Goal: Task Accomplishment & Management: Use online tool/utility

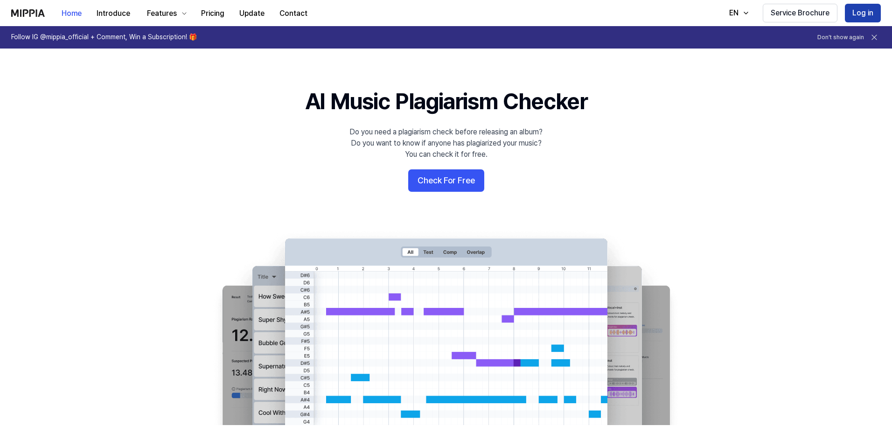
click at [859, 9] on button "Log in" at bounding box center [863, 13] width 36 height 19
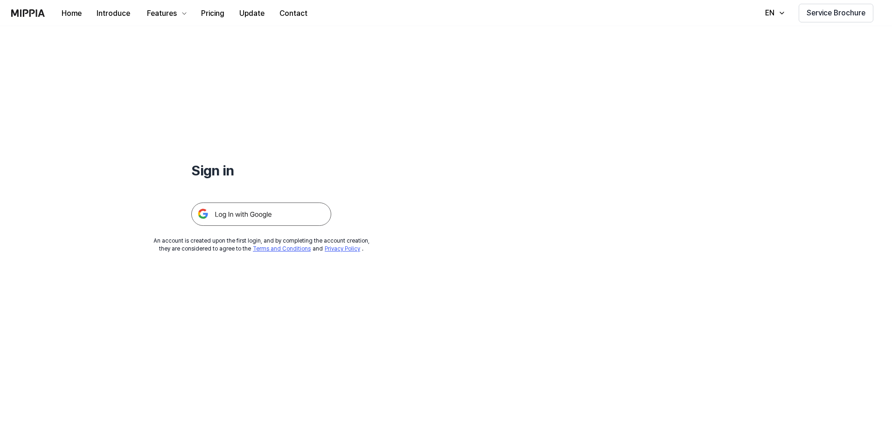
click at [249, 215] on img at bounding box center [261, 214] width 140 height 23
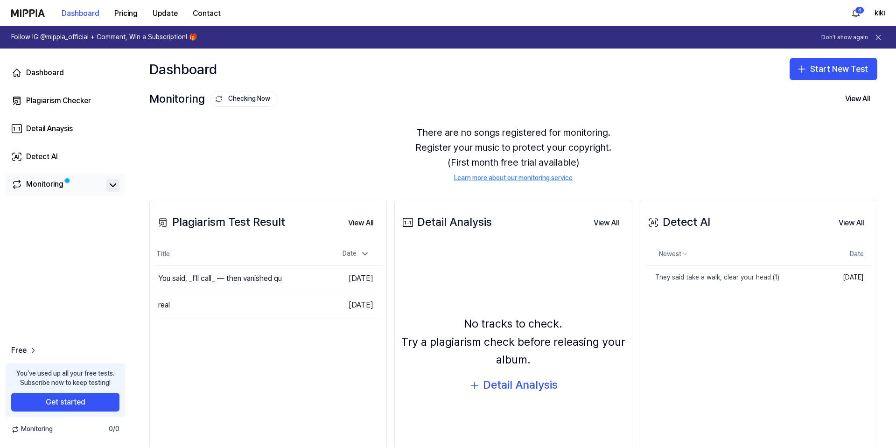
click at [117, 186] on icon at bounding box center [112, 185] width 11 height 11
click at [105, 191] on div "Monitoring" at bounding box center [65, 185] width 108 height 13
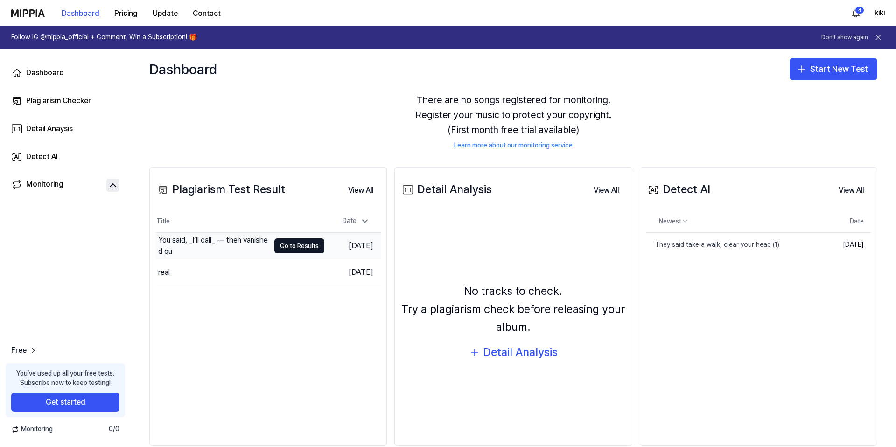
scroll to position [34, 0]
click at [63, 102] on div "Plagiarism Checker" at bounding box center [58, 100] width 65 height 11
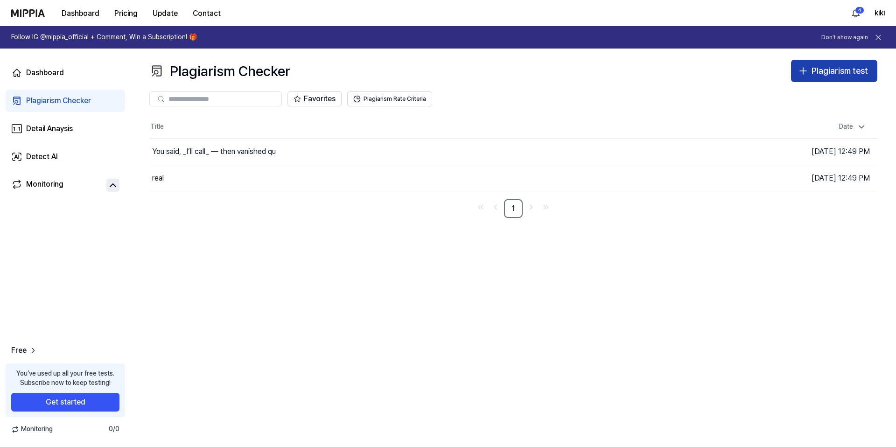
click at [831, 75] on div "Plagiarism test" at bounding box center [840, 71] width 56 height 14
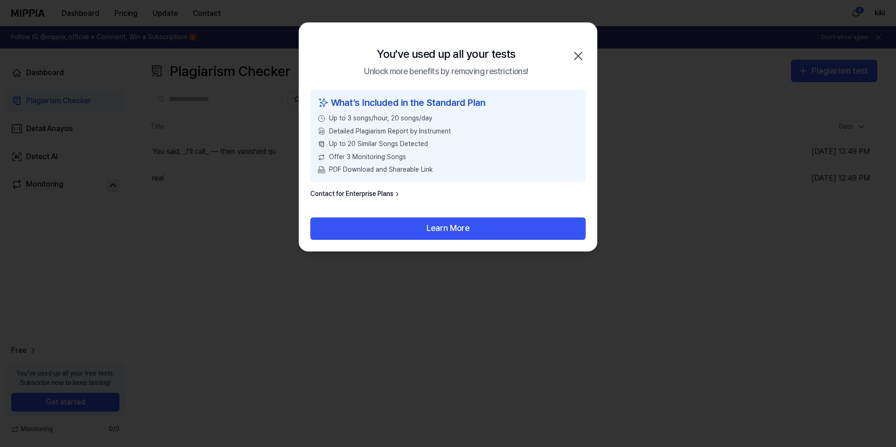
click at [574, 56] on icon "button" at bounding box center [578, 56] width 15 height 15
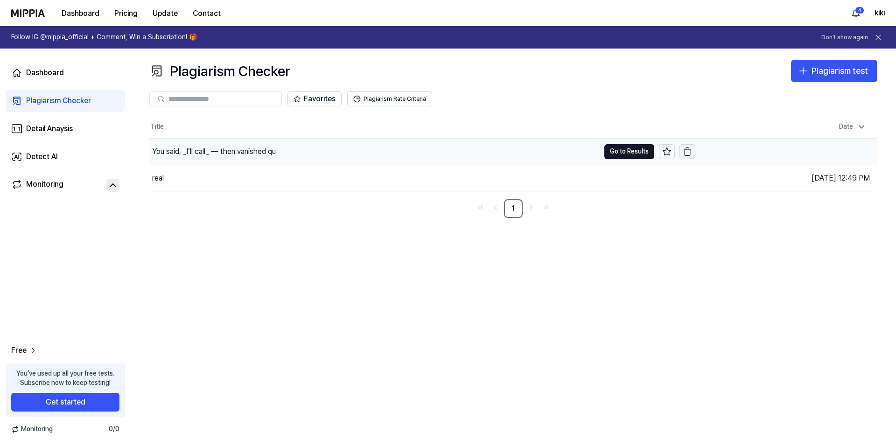
click at [688, 150] on icon "button" at bounding box center [687, 151] width 9 height 9
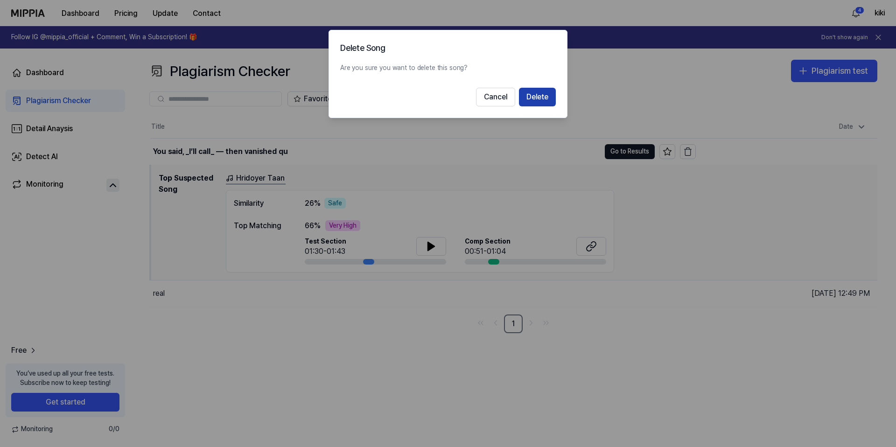
click at [534, 97] on button "Delete" at bounding box center [537, 97] width 37 height 19
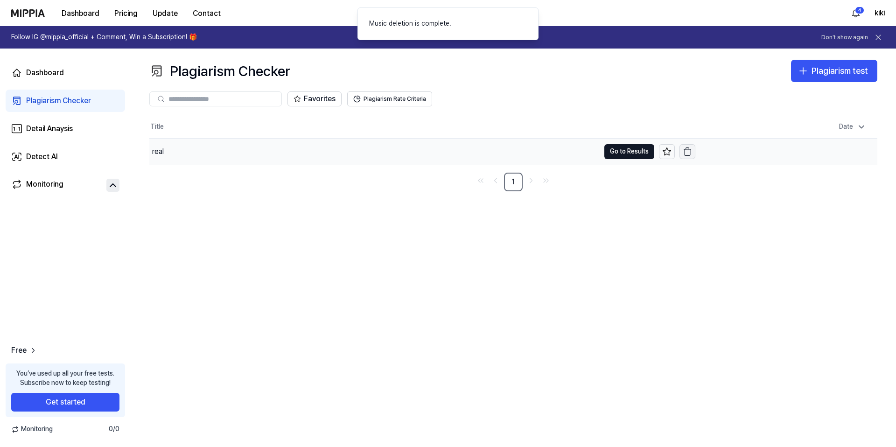
click at [686, 151] on icon "button" at bounding box center [687, 151] width 9 height 9
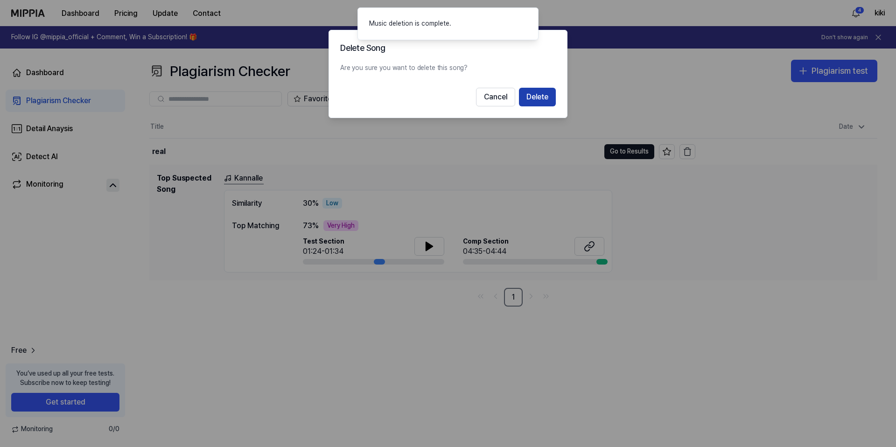
click at [546, 91] on button "Delete" at bounding box center [537, 97] width 37 height 19
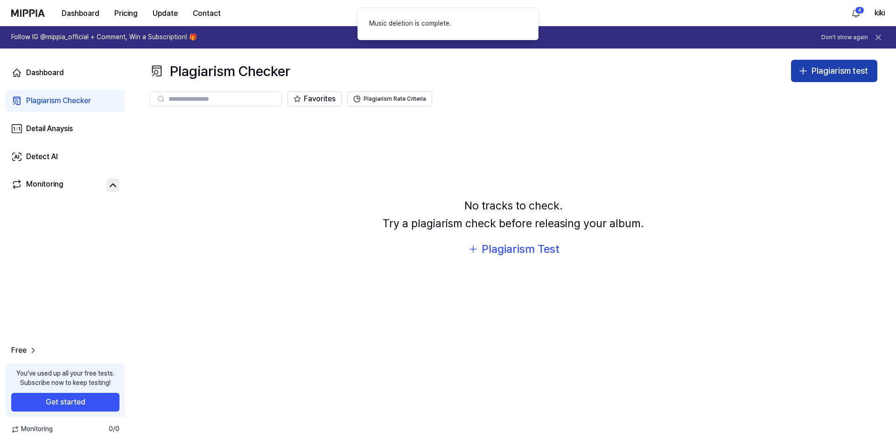
click at [829, 79] on button "Plagiarism test" at bounding box center [834, 71] width 86 height 22
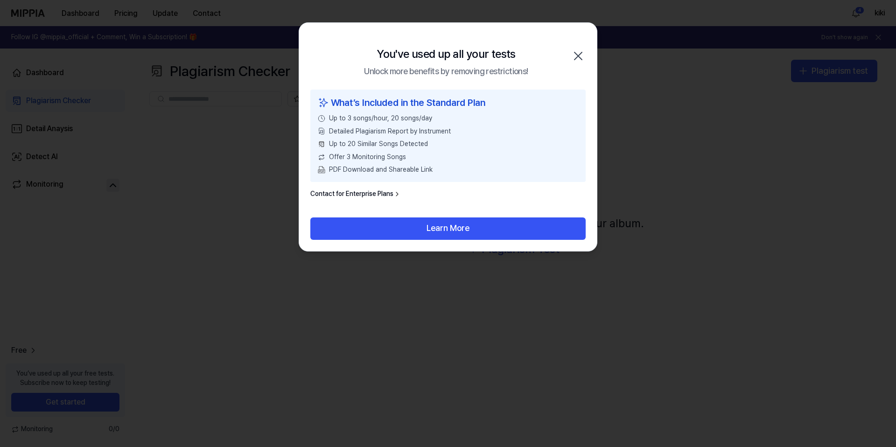
click at [579, 57] on icon "button" at bounding box center [577, 55] width 7 height 7
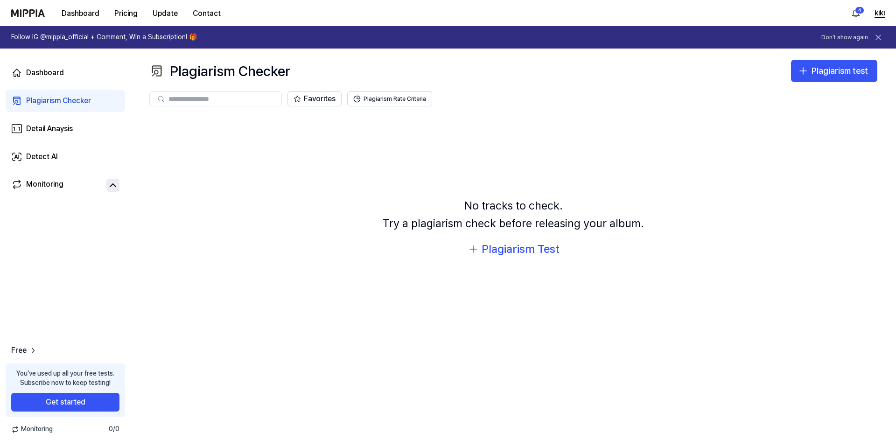
click at [879, 15] on button "kiki" at bounding box center [880, 12] width 10 height 11
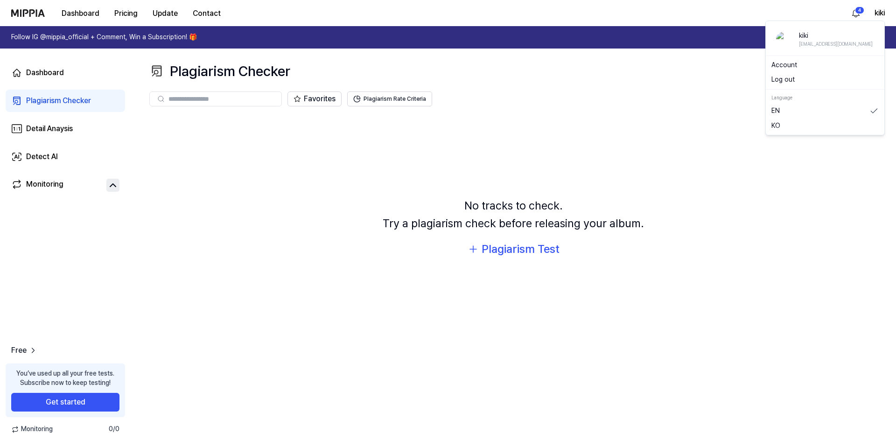
click at [805, 81] on button "Log out" at bounding box center [824, 79] width 107 height 9
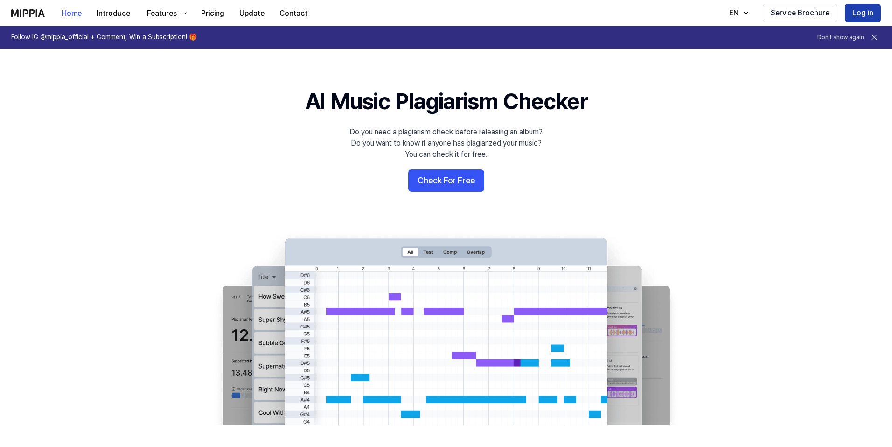
click at [873, 16] on button "Log in" at bounding box center [863, 13] width 36 height 19
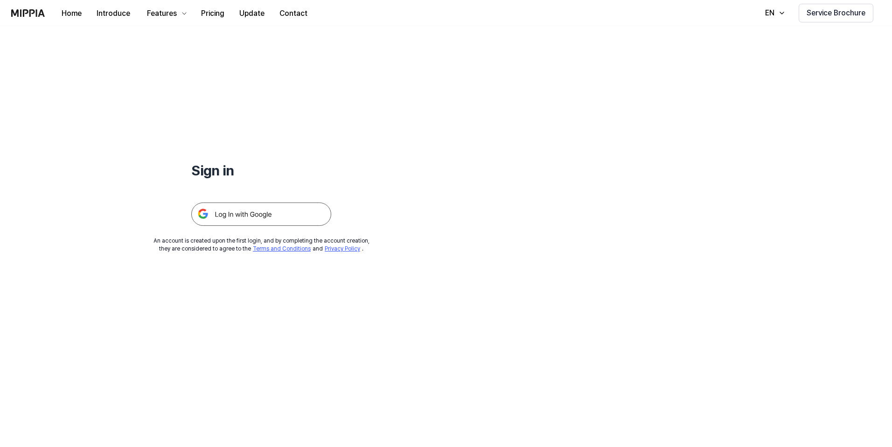
click at [260, 212] on img at bounding box center [261, 214] width 140 height 23
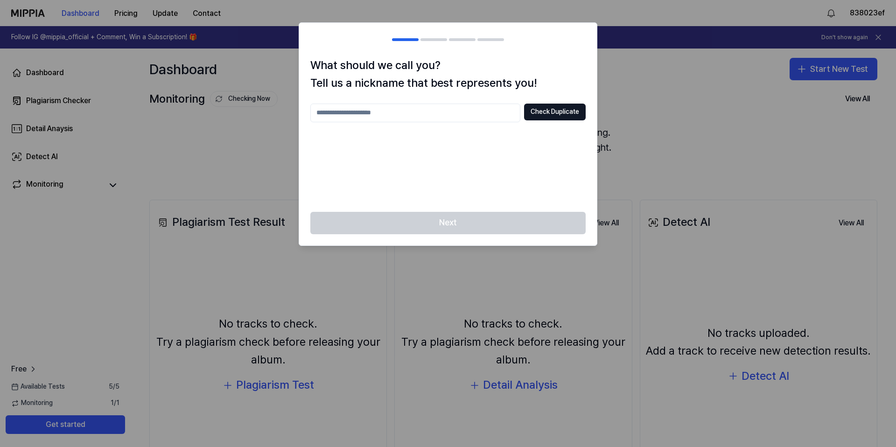
click at [462, 117] on input "text" at bounding box center [415, 113] width 210 height 19
type input "**********"
click at [548, 110] on button "Check Duplicate" at bounding box center [555, 112] width 62 height 17
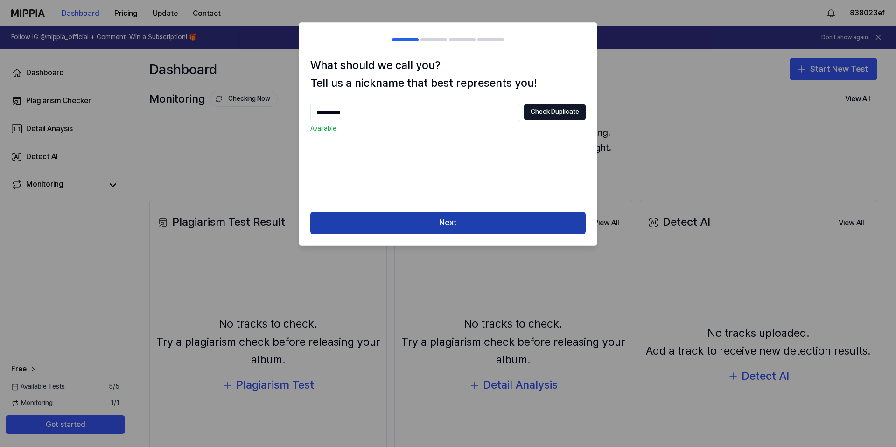
click at [462, 218] on button "Next" at bounding box center [447, 223] width 275 height 22
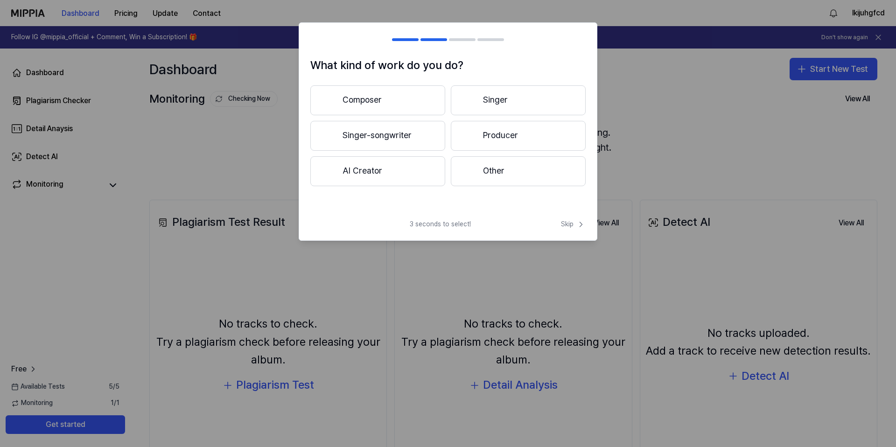
click at [483, 98] on button "Singer" at bounding box center [518, 100] width 135 height 30
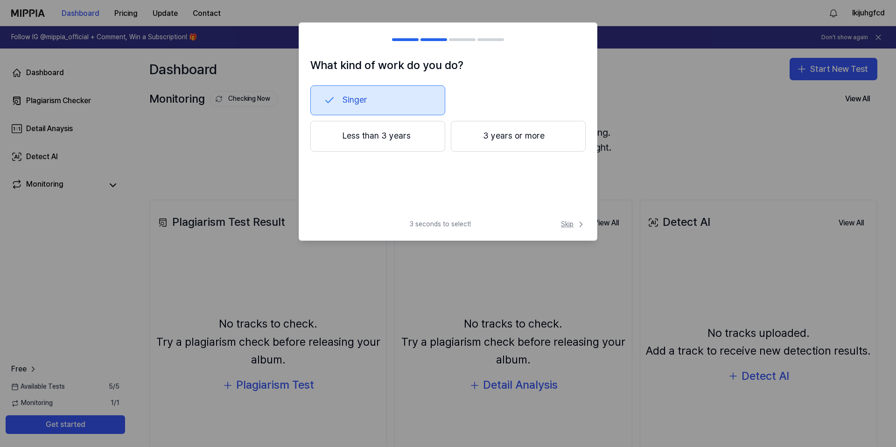
click at [575, 224] on span "Skip" at bounding box center [573, 224] width 25 height 9
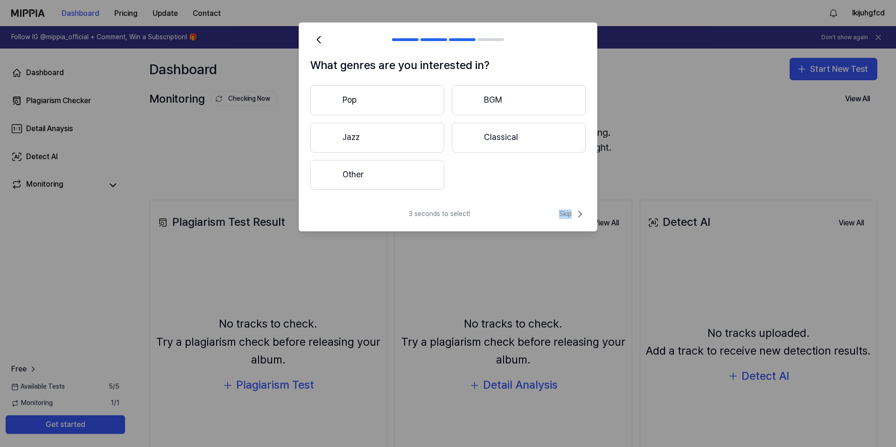
click at [574, 224] on div "3 seconds to select! Skip" at bounding box center [448, 220] width 298 height 22
click at [574, 217] on span "Skip" at bounding box center [572, 214] width 27 height 11
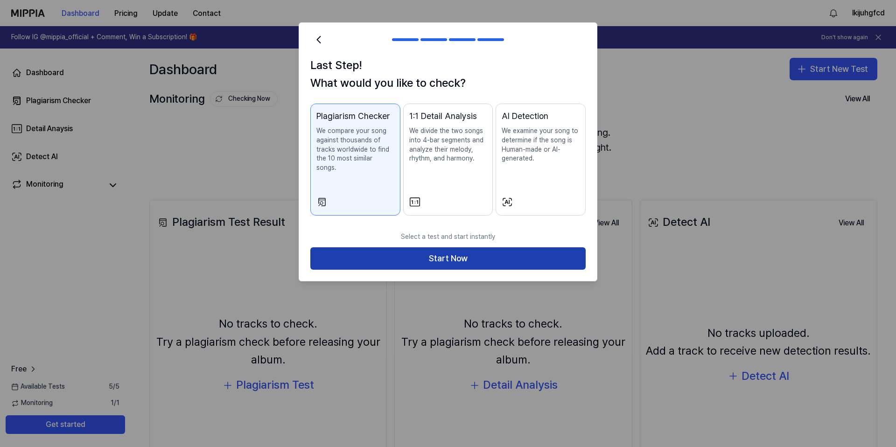
click at [511, 250] on button "Start Now" at bounding box center [447, 258] width 275 height 22
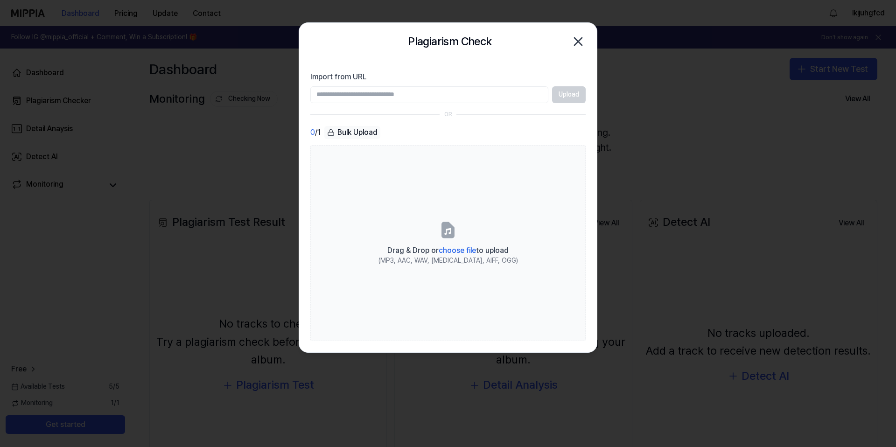
click at [580, 35] on icon "button" at bounding box center [578, 41] width 15 height 15
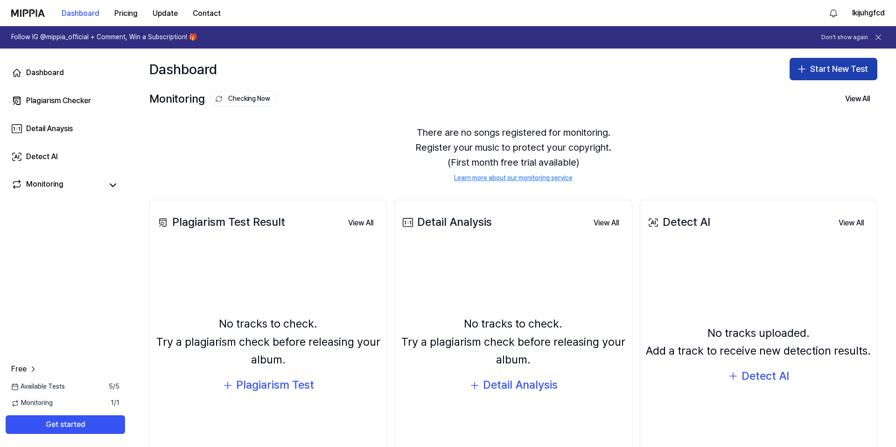
click at [812, 72] on button "Start New Test" at bounding box center [834, 69] width 88 height 22
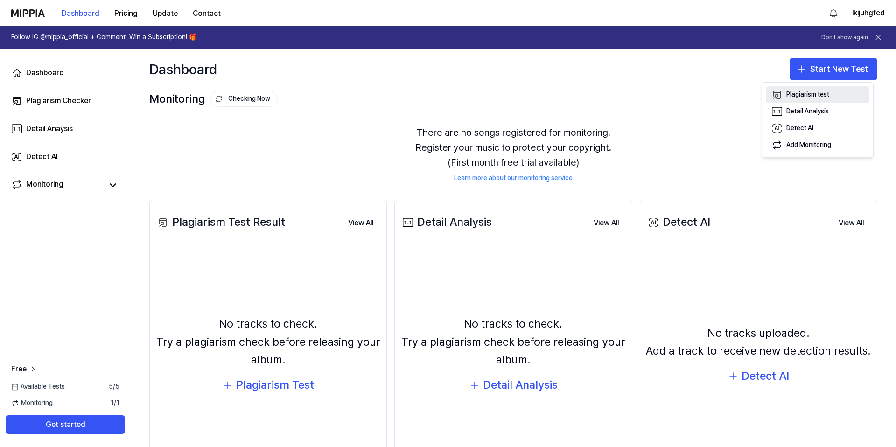
click at [822, 99] on button "Plagiarism test" at bounding box center [818, 94] width 104 height 17
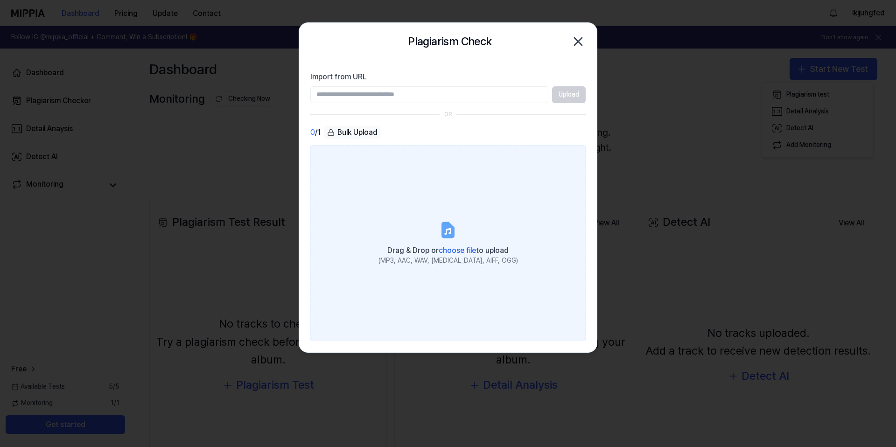
click at [393, 198] on label "Drag & Drop or choose file to upload (MP3, AAC, WAV, FLAC, AIFF, OGG)" at bounding box center [447, 243] width 275 height 196
click at [0, 0] on input "Drag & Drop or choose file to upload (MP3, AAC, WAV, FLAC, AIFF, OGG)" at bounding box center [0, 0] width 0 height 0
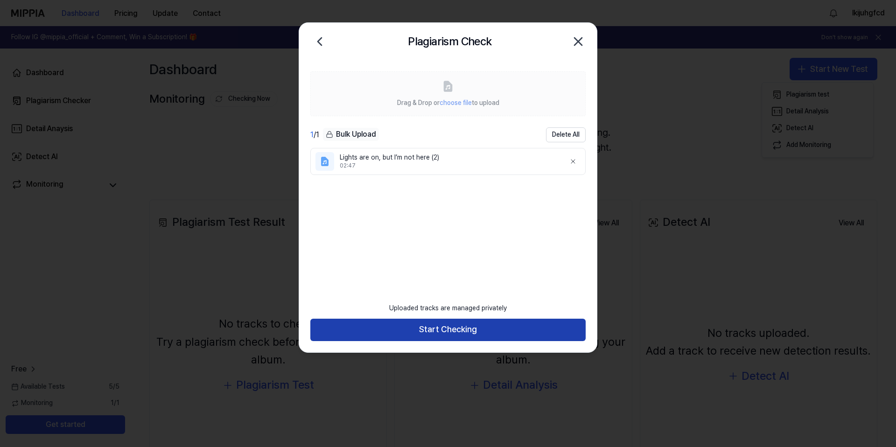
click at [458, 326] on button "Start Checking" at bounding box center [447, 330] width 275 height 22
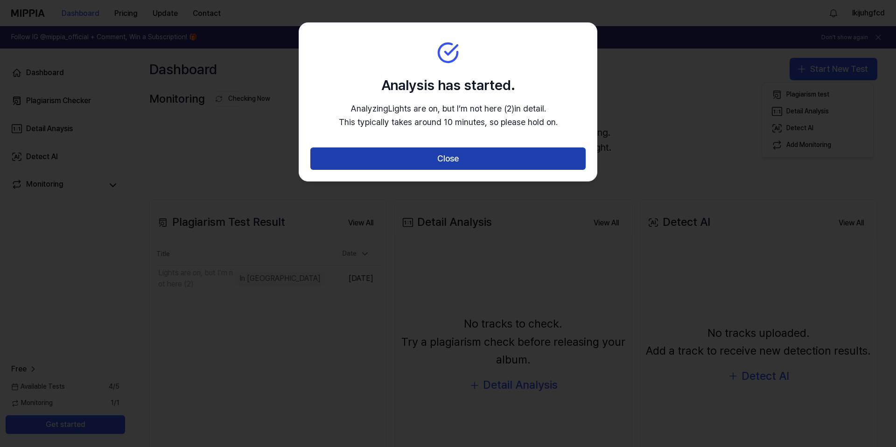
click at [446, 168] on button "Close" at bounding box center [447, 158] width 275 height 22
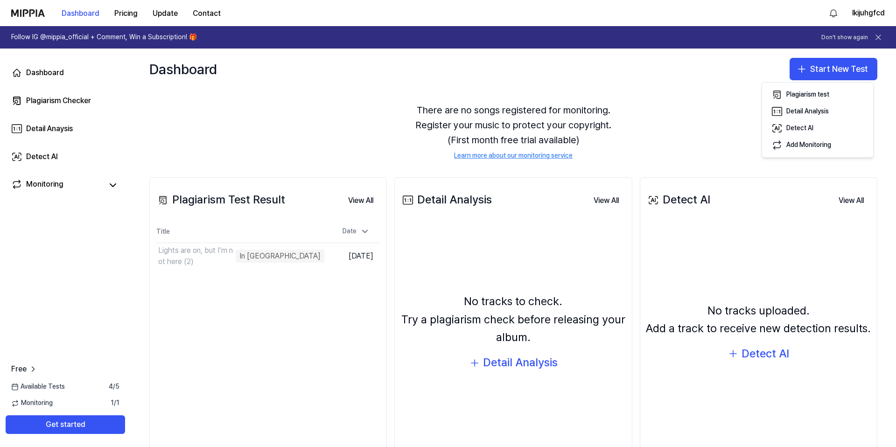
scroll to position [69, 0]
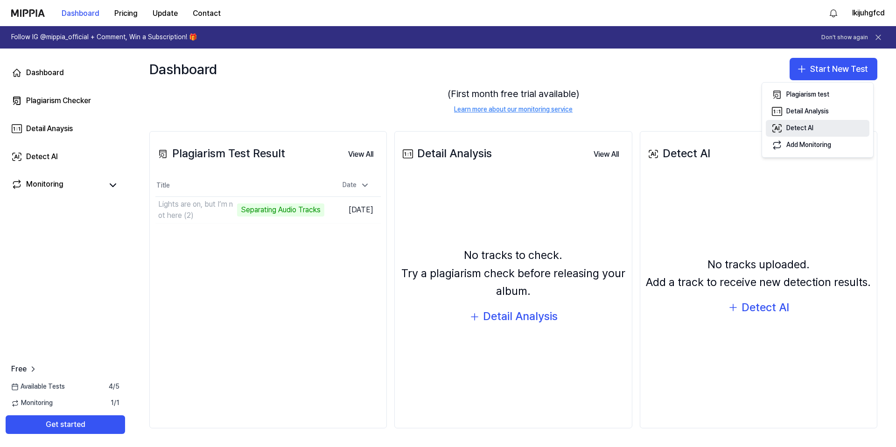
click at [796, 129] on div "Detect AI" at bounding box center [799, 128] width 27 height 9
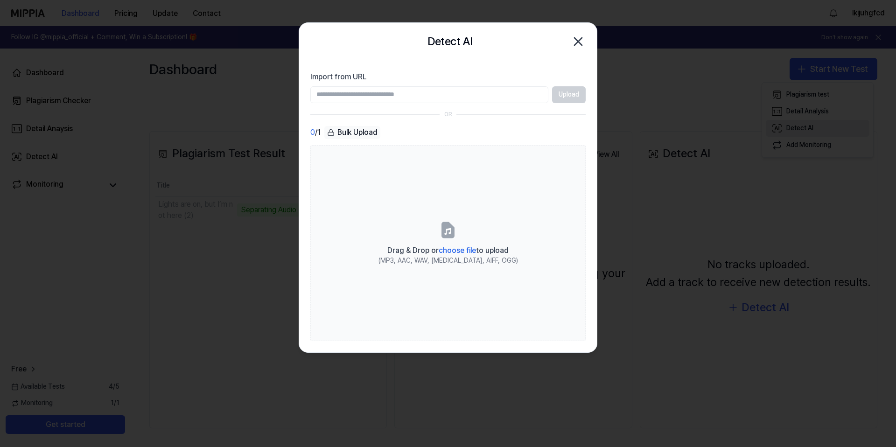
click at [796, 129] on div at bounding box center [448, 223] width 896 height 447
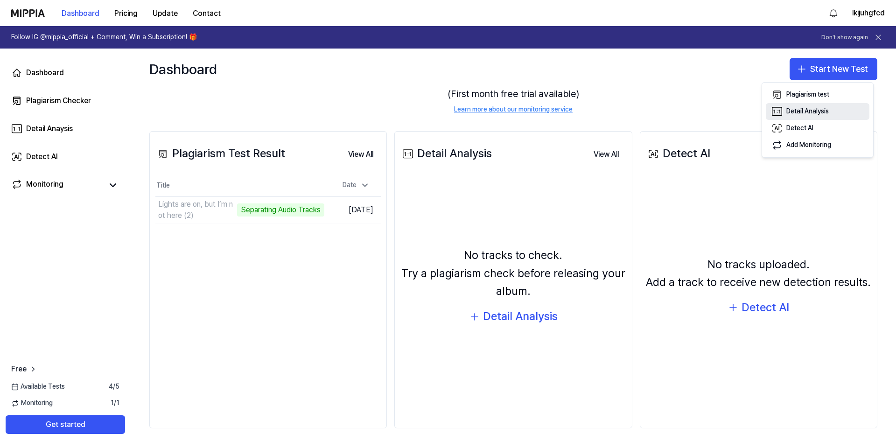
click at [797, 107] on div "Detail Analysis" at bounding box center [807, 111] width 42 height 9
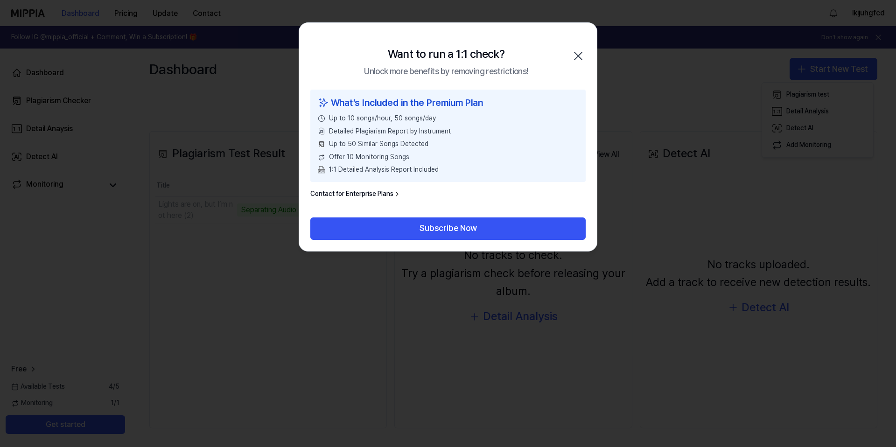
click at [571, 55] on icon "button" at bounding box center [578, 56] width 15 height 15
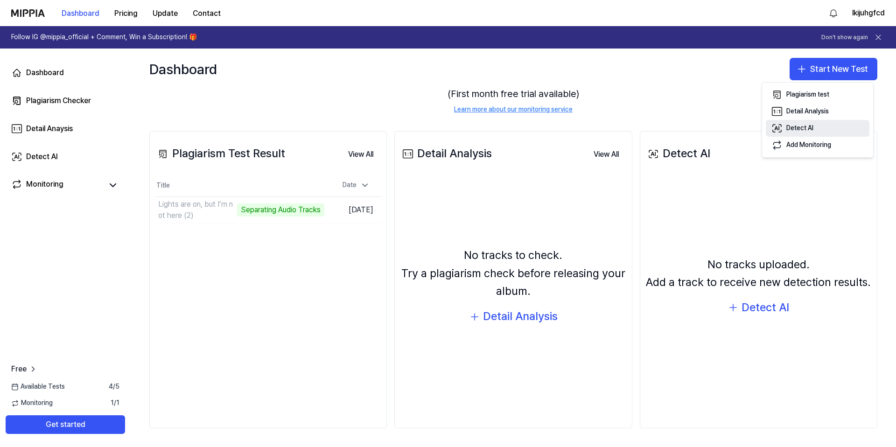
click at [793, 134] on button "Detect AI" at bounding box center [818, 128] width 104 height 17
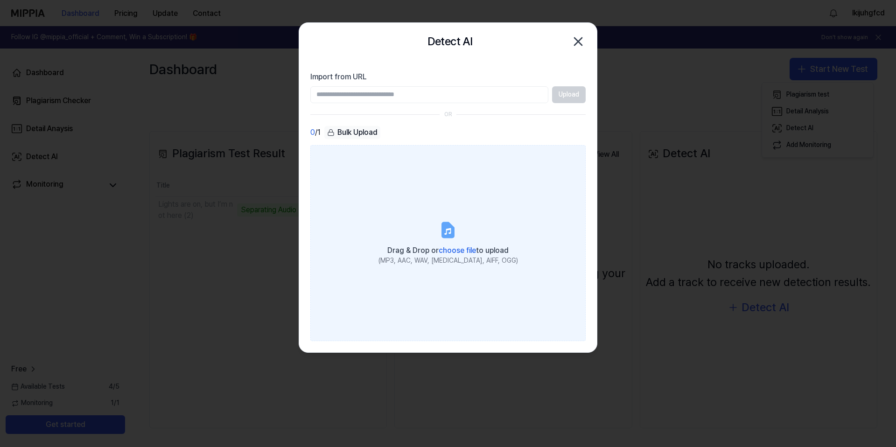
click at [444, 181] on label "Drag & Drop or choose file to upload (MP3, AAC, WAV, FLAC, AIFF, OGG)" at bounding box center [447, 243] width 275 height 196
click at [0, 0] on input "Drag & Drop or choose file to upload (MP3, AAC, WAV, FLAC, AIFF, OGG)" at bounding box center [0, 0] width 0 height 0
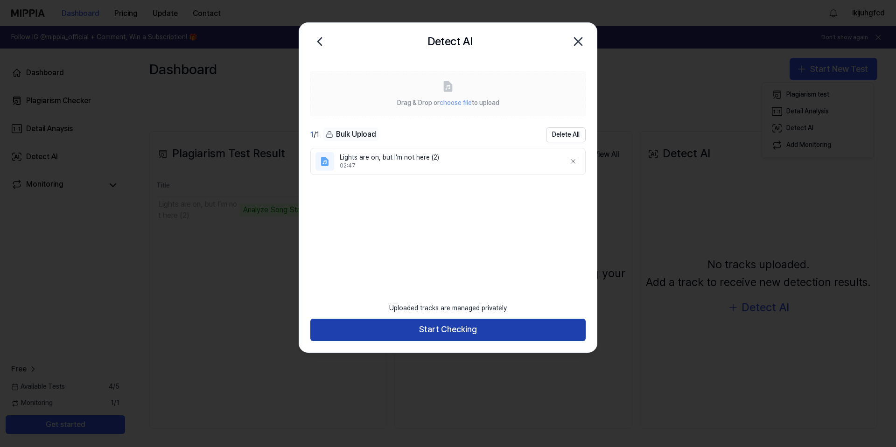
click at [459, 338] on button "Start Checking" at bounding box center [447, 330] width 275 height 22
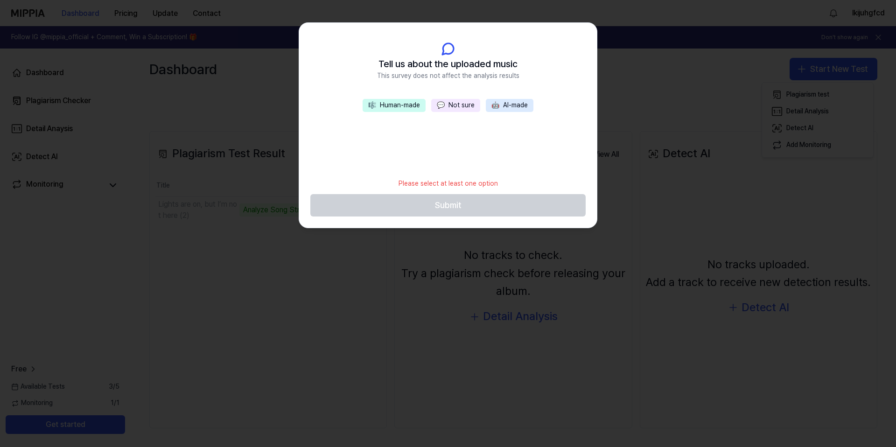
click at [477, 105] on button "💬 Not sure" at bounding box center [455, 105] width 49 height 13
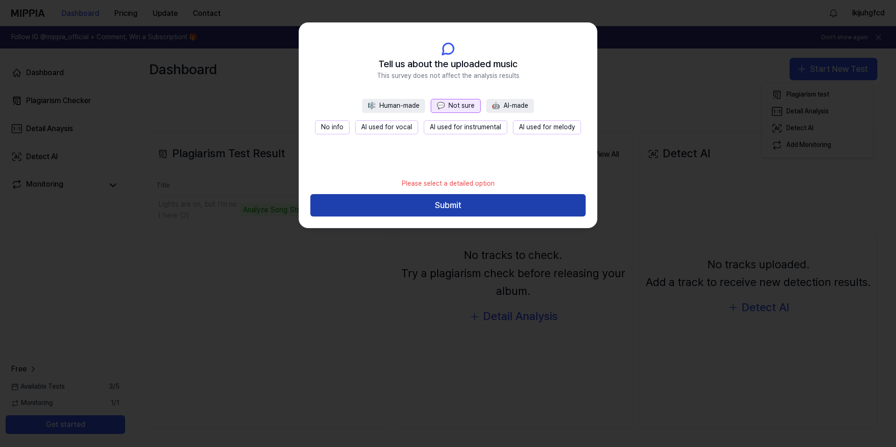
click at [464, 210] on button "Submit" at bounding box center [447, 205] width 275 height 22
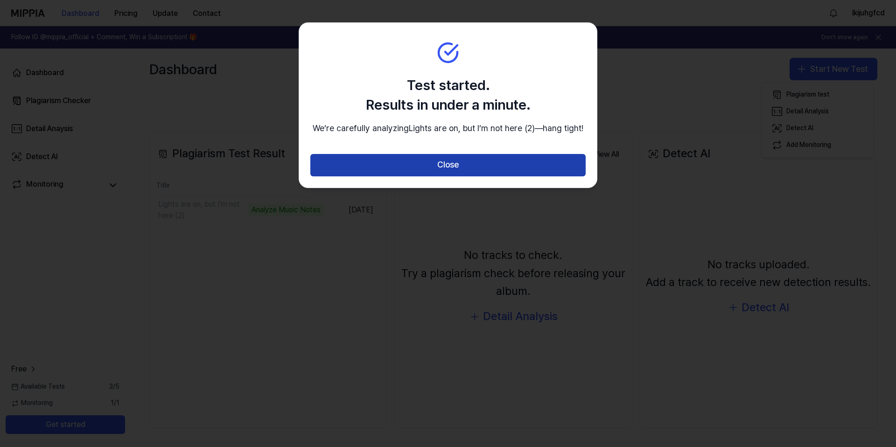
click at [450, 176] on button "Close" at bounding box center [447, 165] width 275 height 22
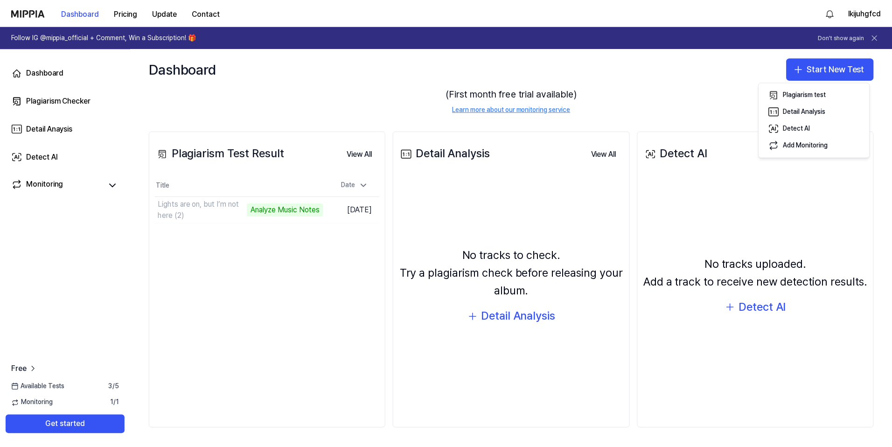
scroll to position [50, 0]
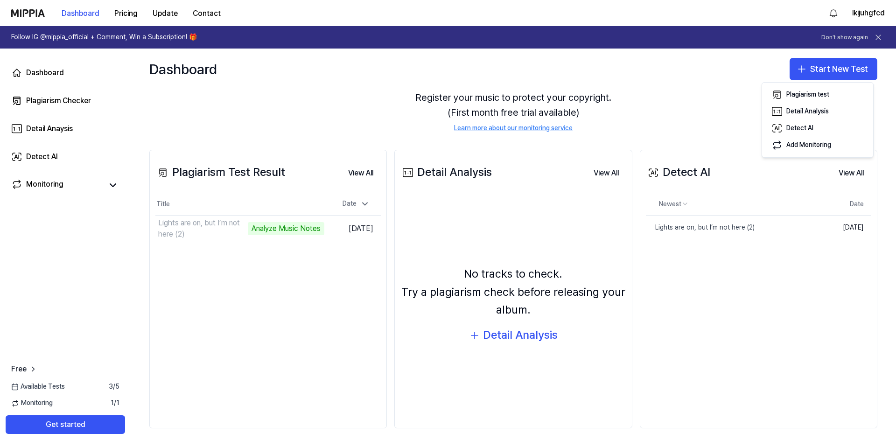
click at [788, 419] on div "Detect AI View All Detect AI Newest Date Lights are on, but I’m not here (2) De…" at bounding box center [759, 289] width 238 height 279
click at [831, 447] on div "Dashboard Start New Test Monitoring Checking Now View All Monitoring There are …" at bounding box center [513, 248] width 765 height 399
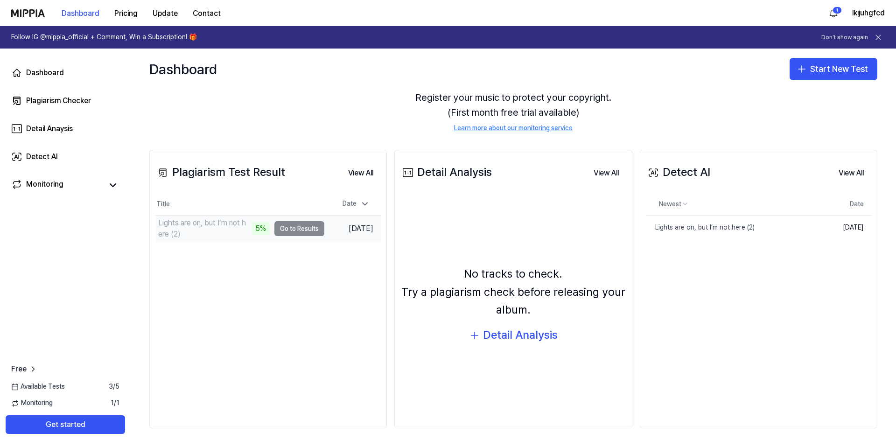
click at [303, 230] on td "Lights are on, but I’m not here (2) 5% Go to Results" at bounding box center [239, 229] width 169 height 26
click at [219, 224] on div "Lights are on, but I’m not here (2)" at bounding box center [204, 228] width 92 height 22
click at [728, 233] on link "Lights are on, but I’m not here (2)" at bounding box center [710, 228] width 128 height 24
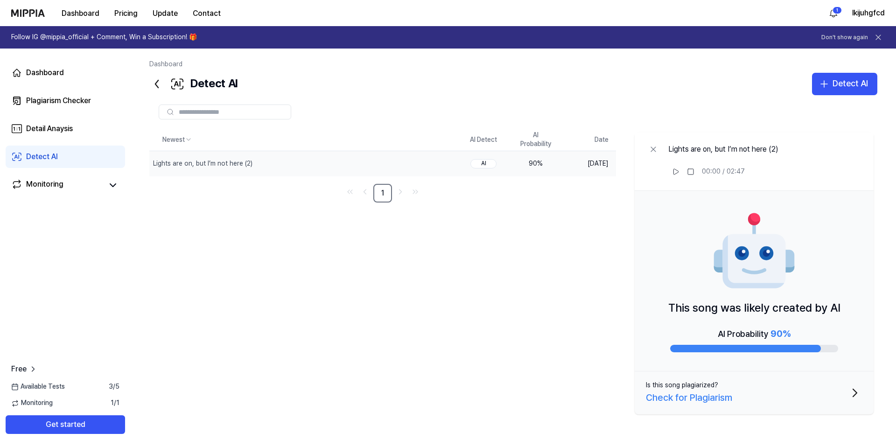
click at [763, 285] on img at bounding box center [754, 252] width 84 height 84
click at [762, 326] on div "This song was likely created by AI AI Probability 90 %" at bounding box center [754, 281] width 239 height 181
click at [724, 340] on div "AI Probability 90 %" at bounding box center [754, 339] width 168 height 26
click at [364, 162] on div "Lights are on, but I’m not here (2)" at bounding box center [282, 163] width 266 height 24
click at [363, 162] on div "Lights are on, but I’m not here (2)" at bounding box center [282, 163] width 266 height 24
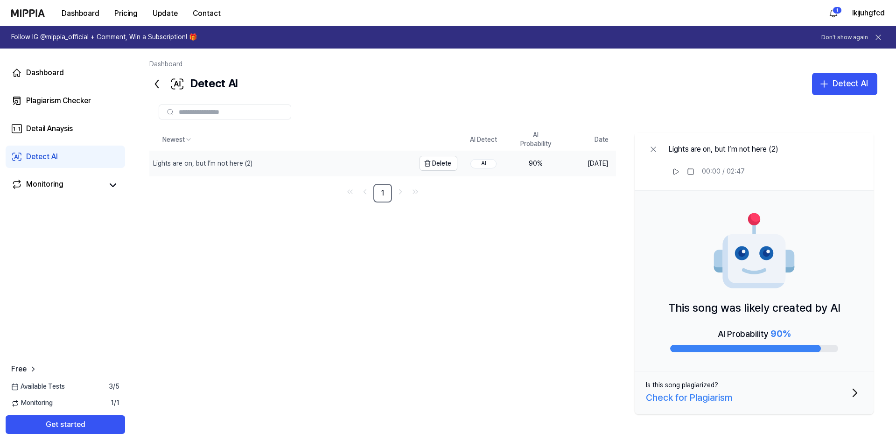
click at [363, 162] on div "Lights are on, but I’m not here (2)" at bounding box center [282, 163] width 266 height 24
click at [780, 249] on img at bounding box center [754, 252] width 84 height 84
click at [837, 349] on div at bounding box center [754, 348] width 168 height 7
click at [82, 124] on link "Detail Anaysis" at bounding box center [65, 129] width 119 height 22
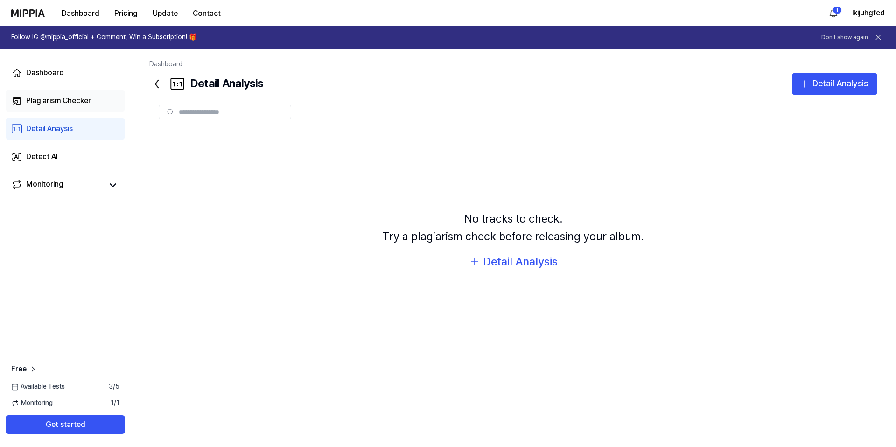
click at [73, 107] on link "Plagiarism Checker" at bounding box center [65, 101] width 119 height 22
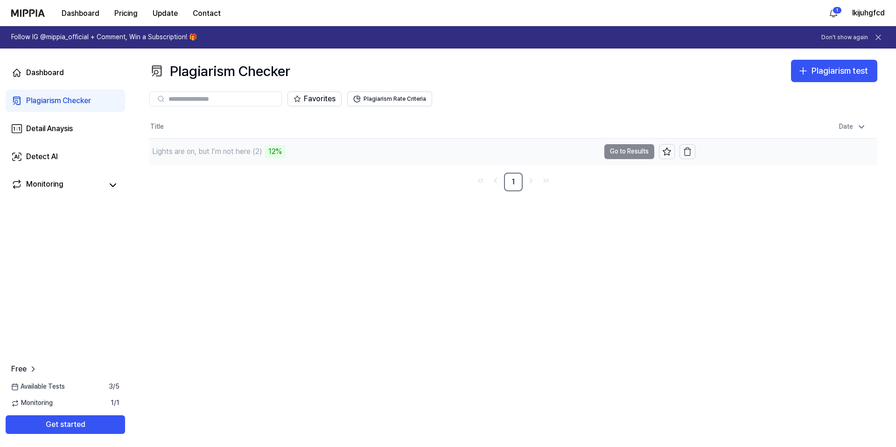
click at [628, 151] on td "Lights are on, but I’m not here (2) 12% Go to Results" at bounding box center [422, 152] width 546 height 26
drag, startPoint x: 631, startPoint y: 152, endPoint x: 622, endPoint y: 150, distance: 9.4
click at [631, 152] on button "Go to Results" at bounding box center [629, 151] width 50 height 15
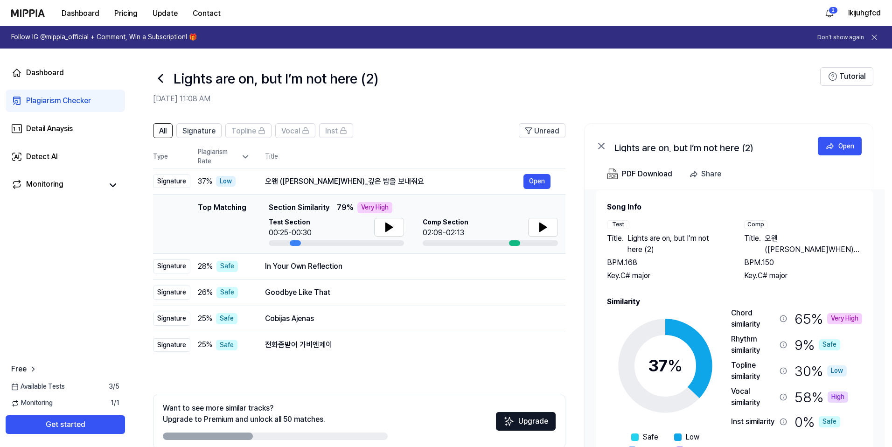
scroll to position [7, 0]
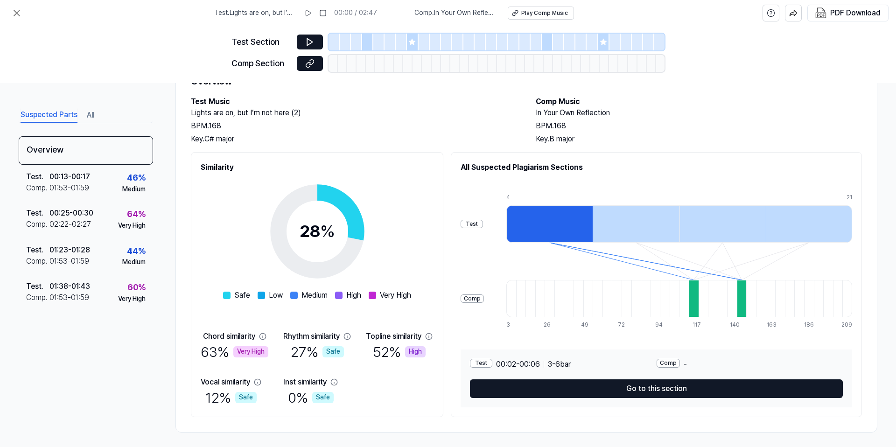
scroll to position [48, 0]
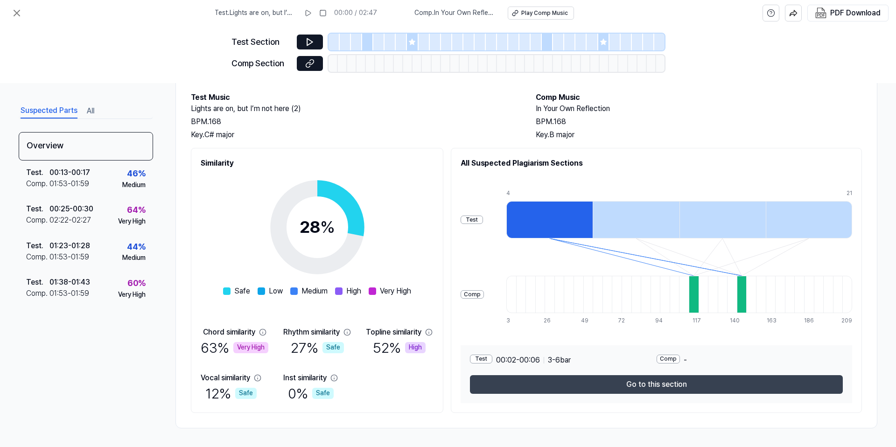
click at [580, 385] on button "Go to this section" at bounding box center [656, 384] width 373 height 19
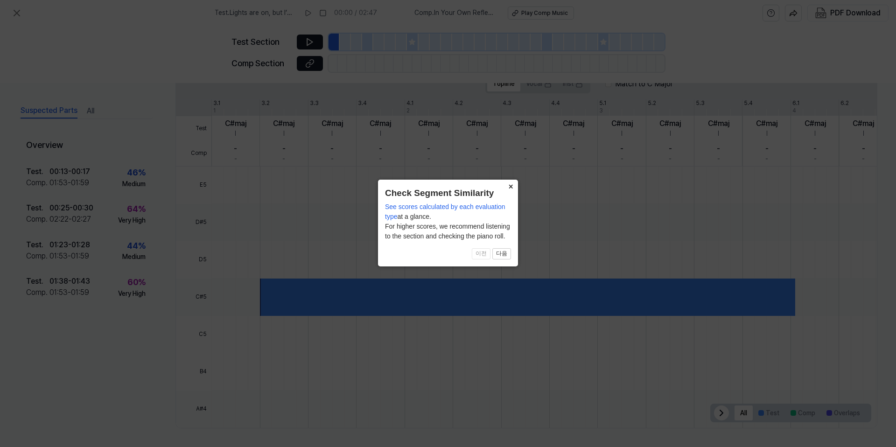
click at [512, 184] on button "×" at bounding box center [510, 186] width 15 height 13
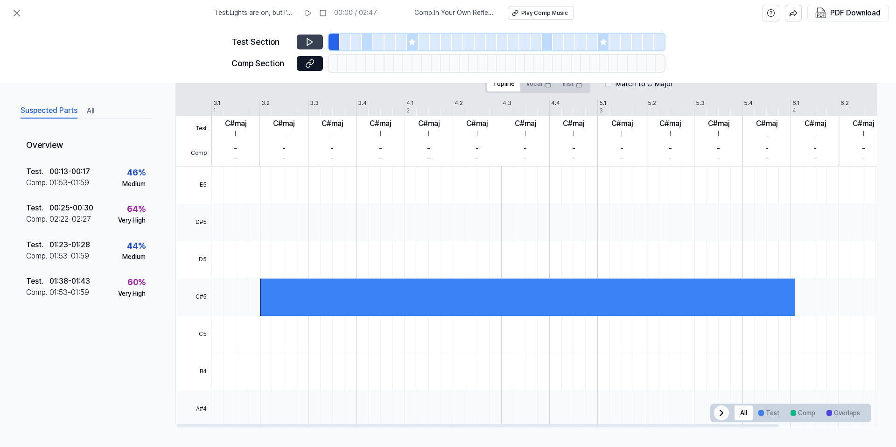
click at [298, 42] on button at bounding box center [310, 42] width 26 height 15
drag, startPoint x: 305, startPoint y: 42, endPoint x: 309, endPoint y: 58, distance: 17.3
click at [305, 42] on icon at bounding box center [309, 41] width 9 height 9
click at [310, 62] on icon at bounding box center [308, 64] width 5 height 5
